Goal: Transaction & Acquisition: Purchase product/service

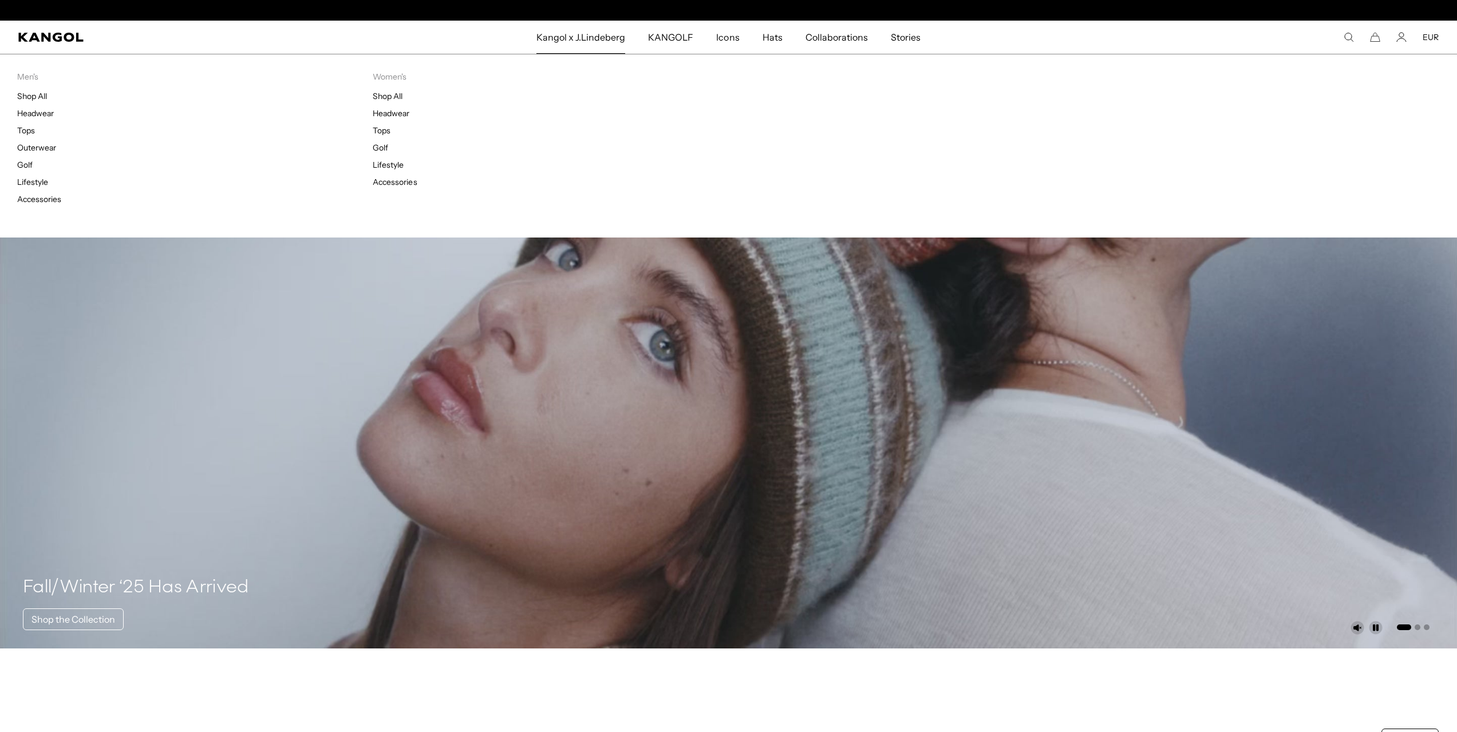
scroll to position [0, 236]
click at [386, 161] on link "Lifestyle" at bounding box center [388, 165] width 31 height 10
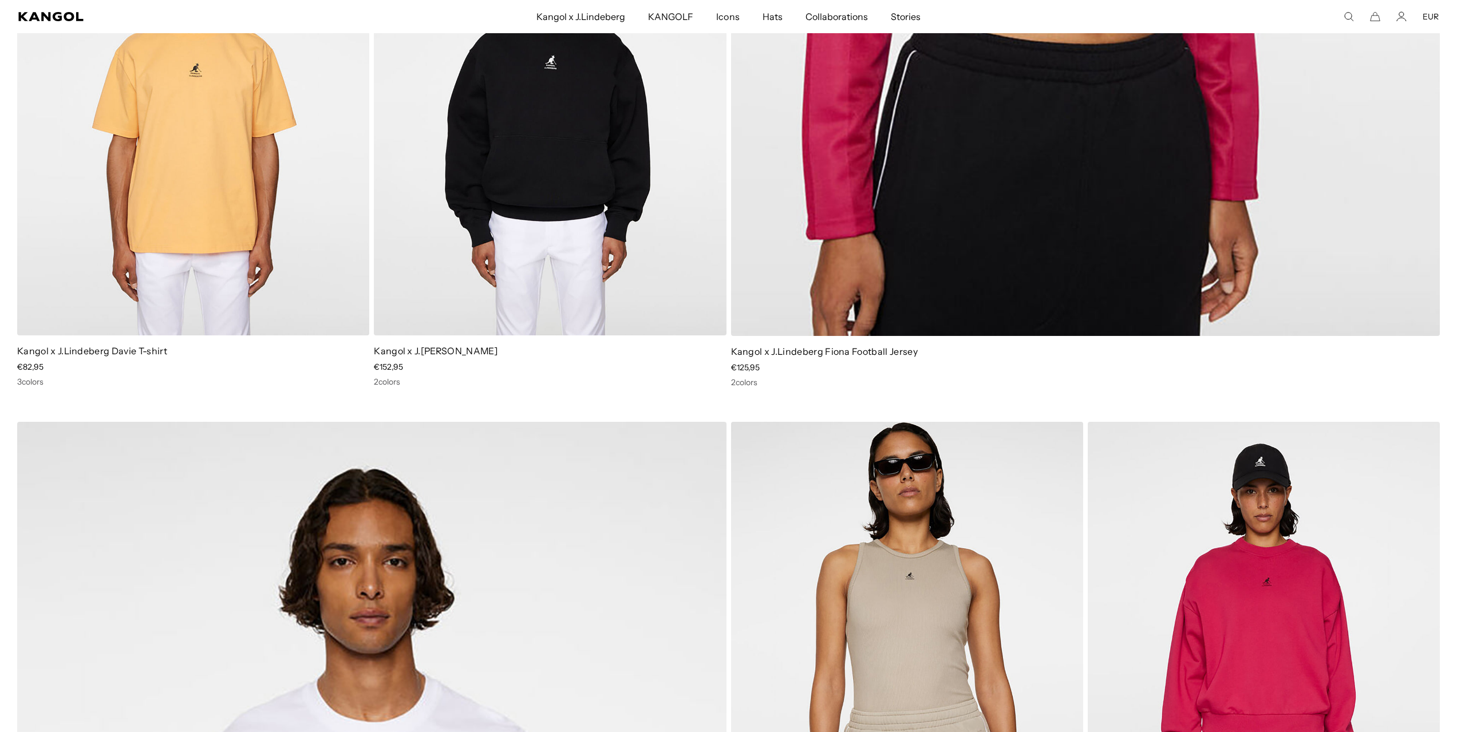
scroll to position [401, 0]
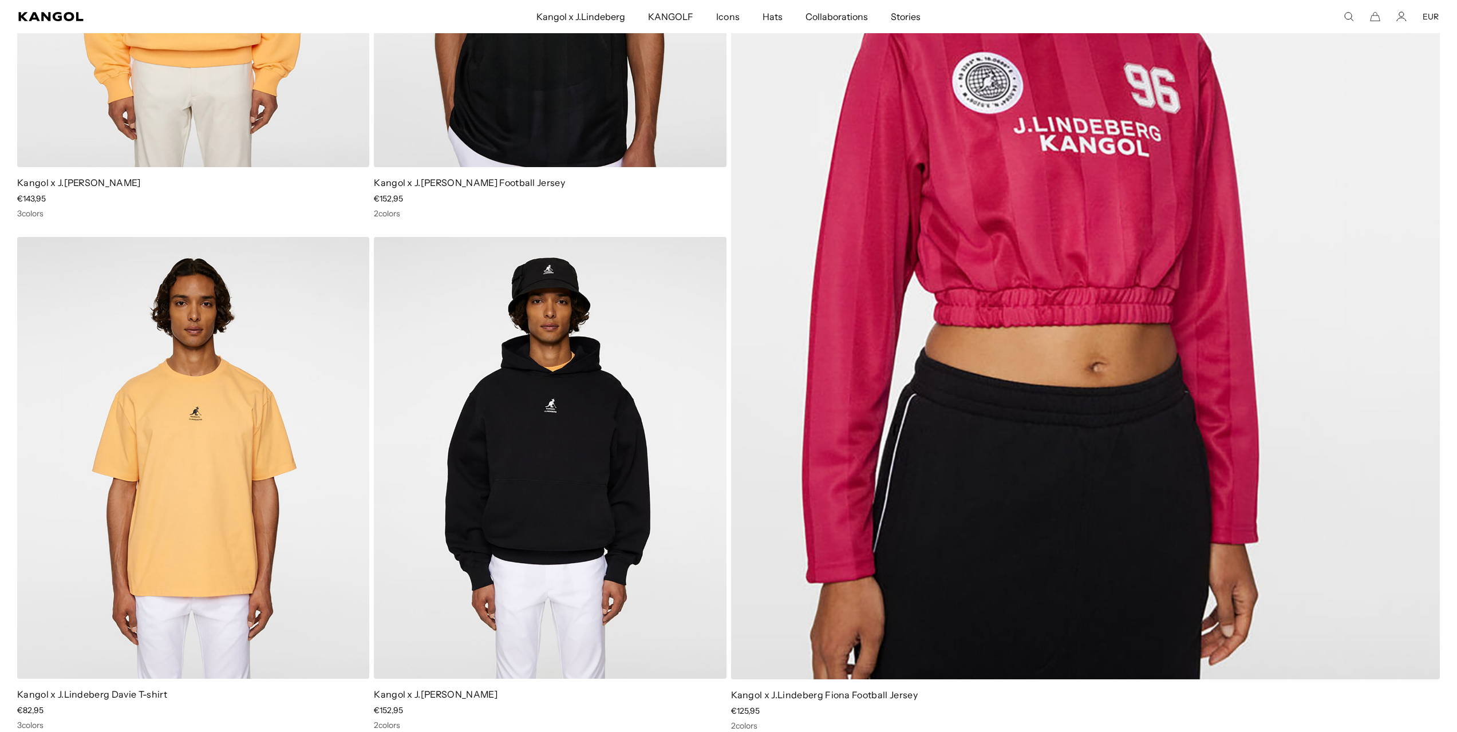
click at [578, 345] on img at bounding box center [550, 458] width 352 height 442
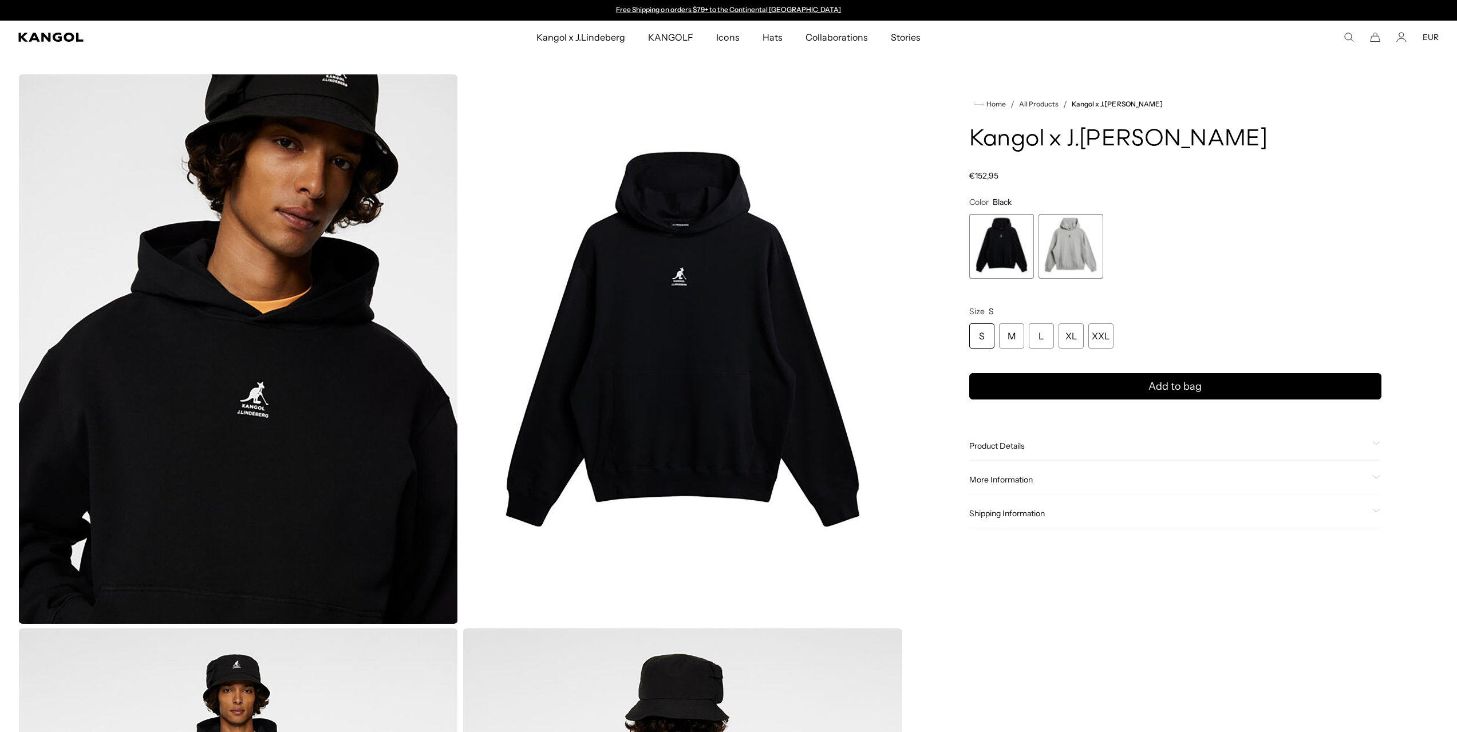
click at [1066, 240] on span "2 of 2" at bounding box center [1070, 246] width 65 height 65
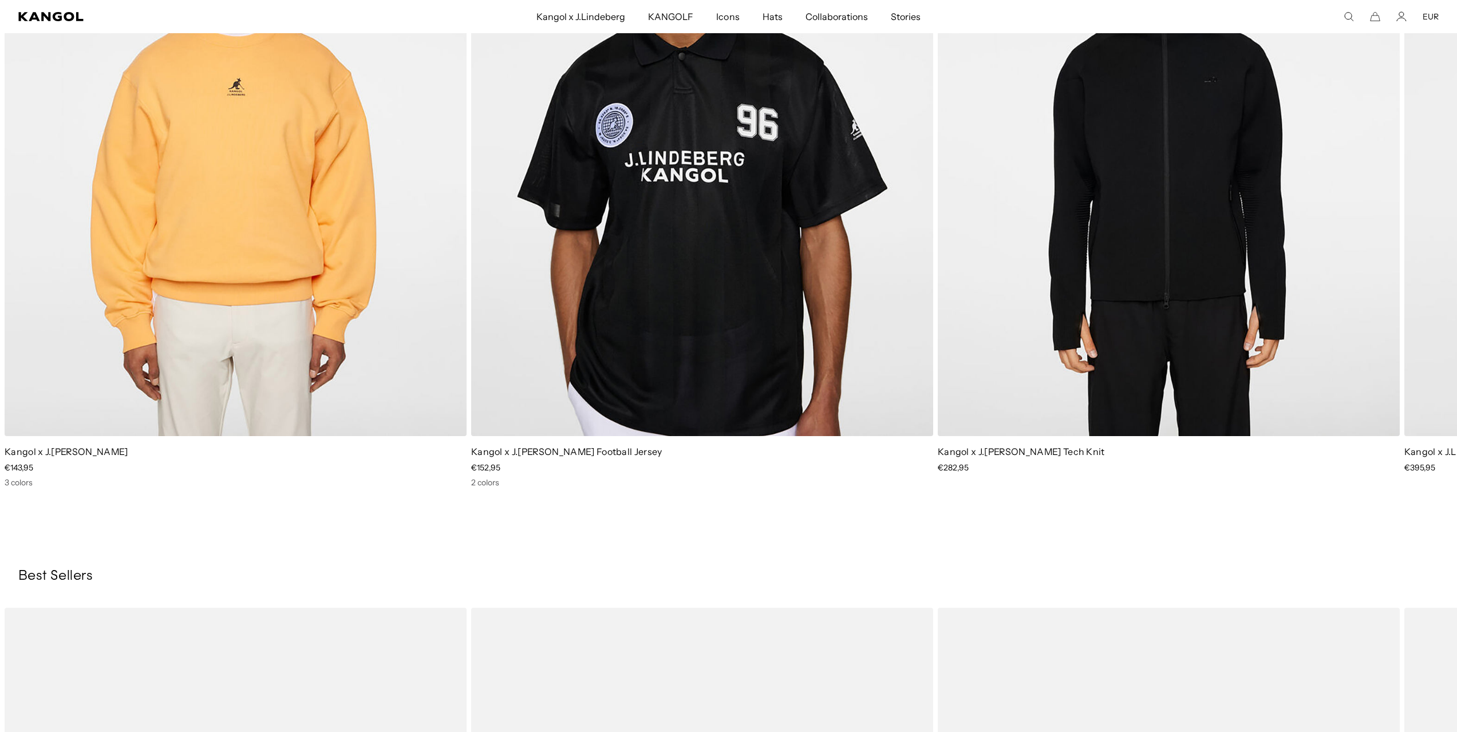
scroll to position [0, 236]
